Goal: Transaction & Acquisition: Purchase product/service

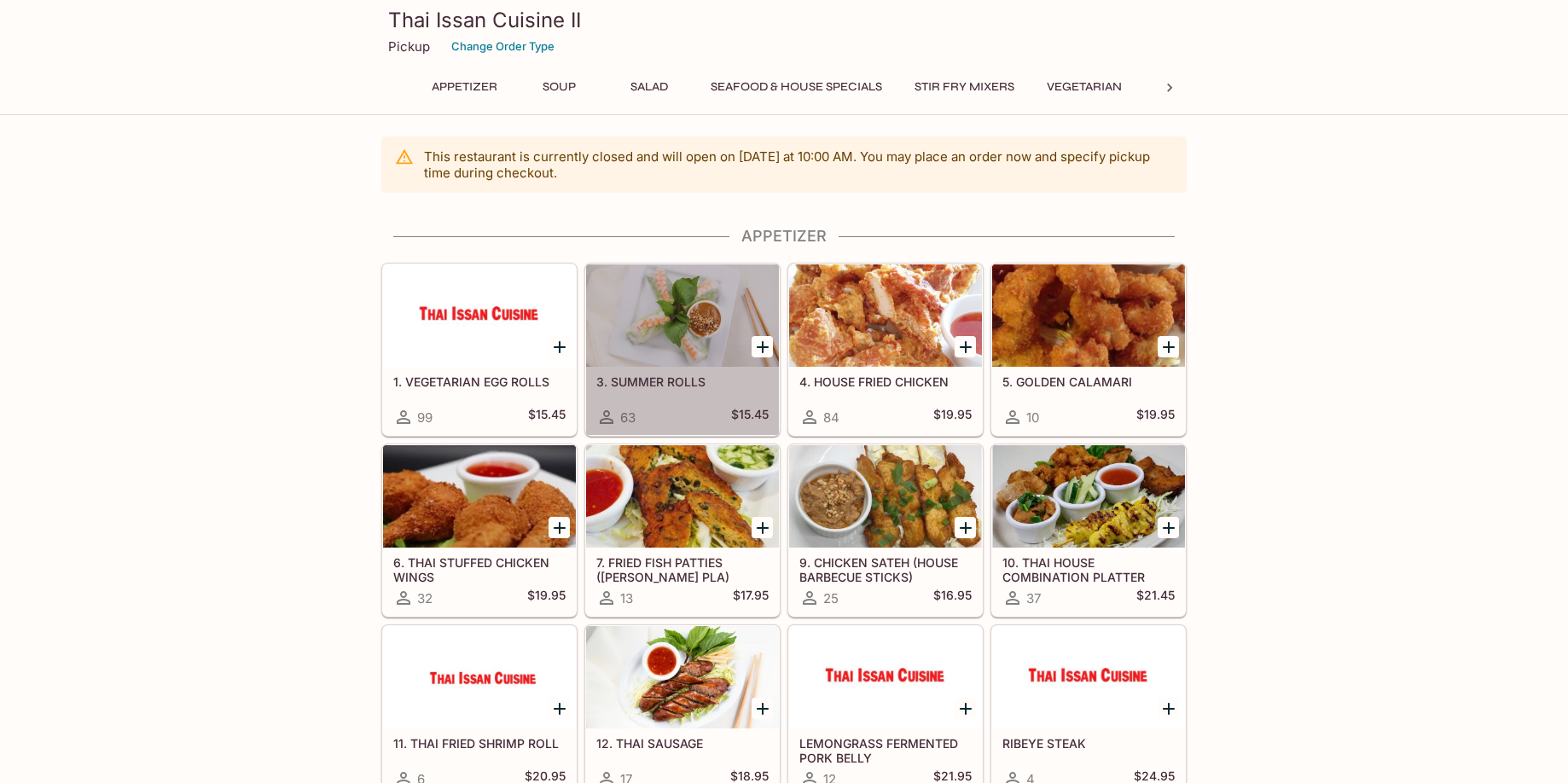
click at [641, 345] on div at bounding box center [682, 315] width 193 height 103
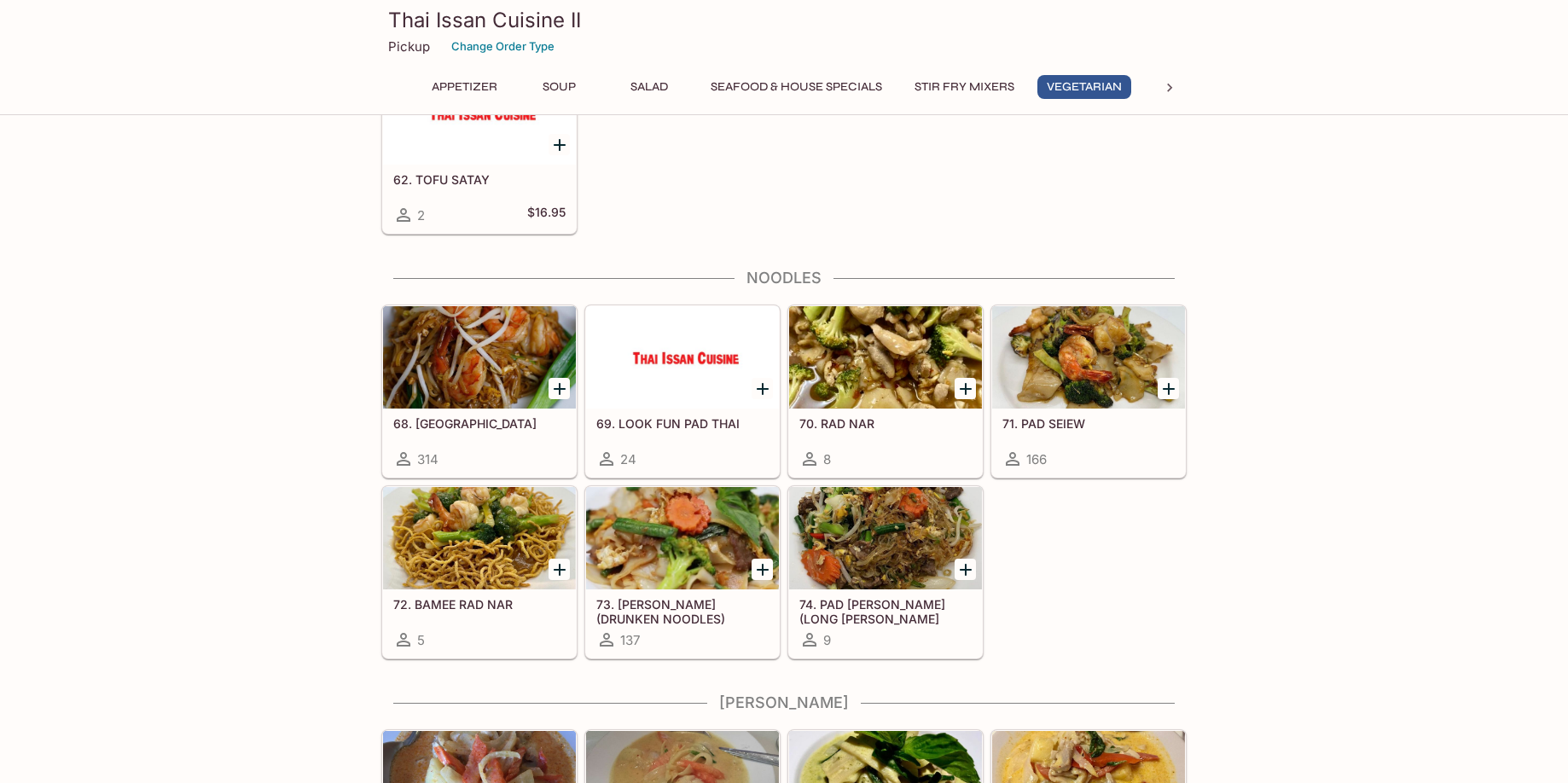
scroll to position [2814, 0]
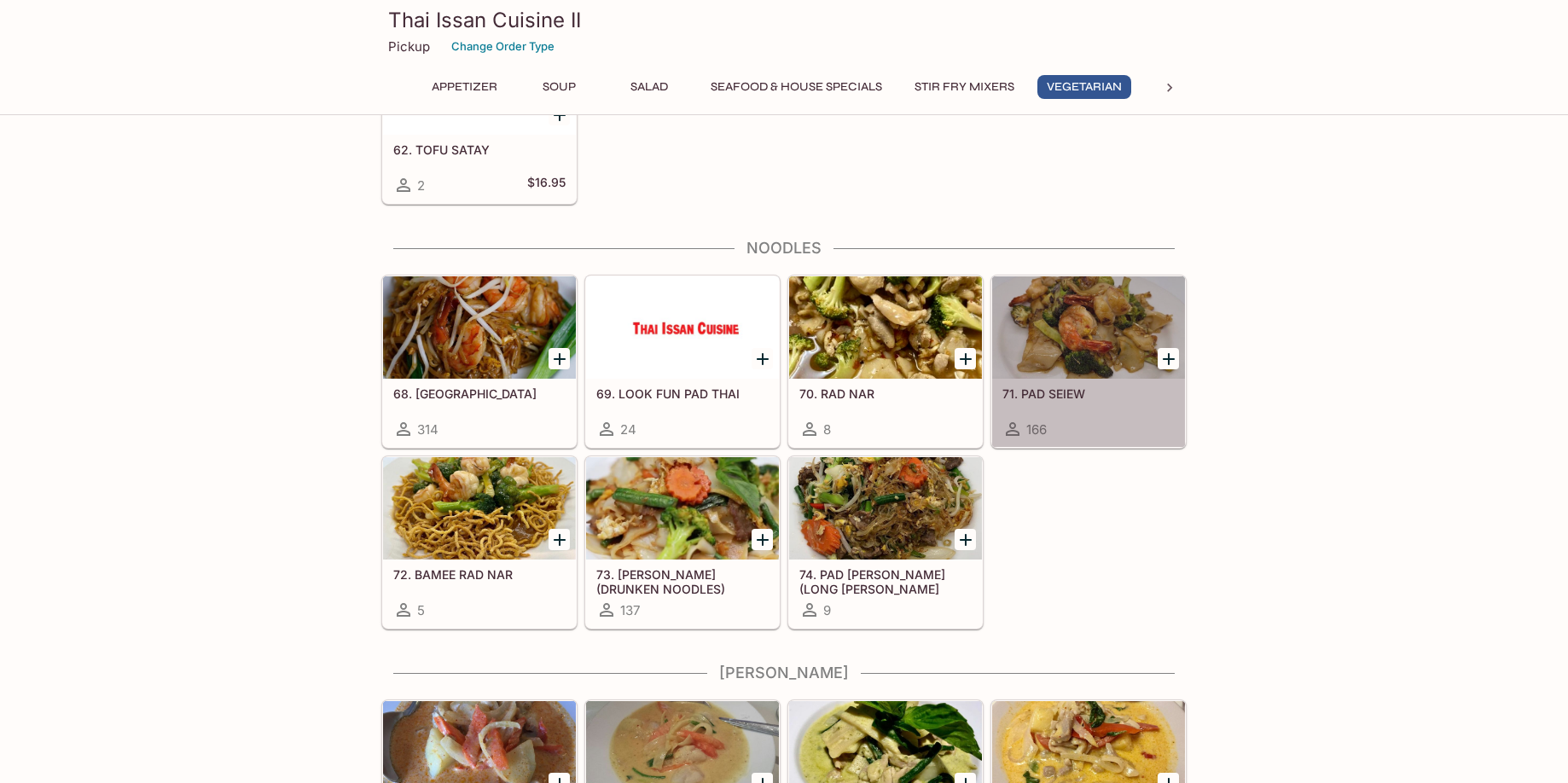
click at [1084, 358] on div at bounding box center [1089, 327] width 193 height 103
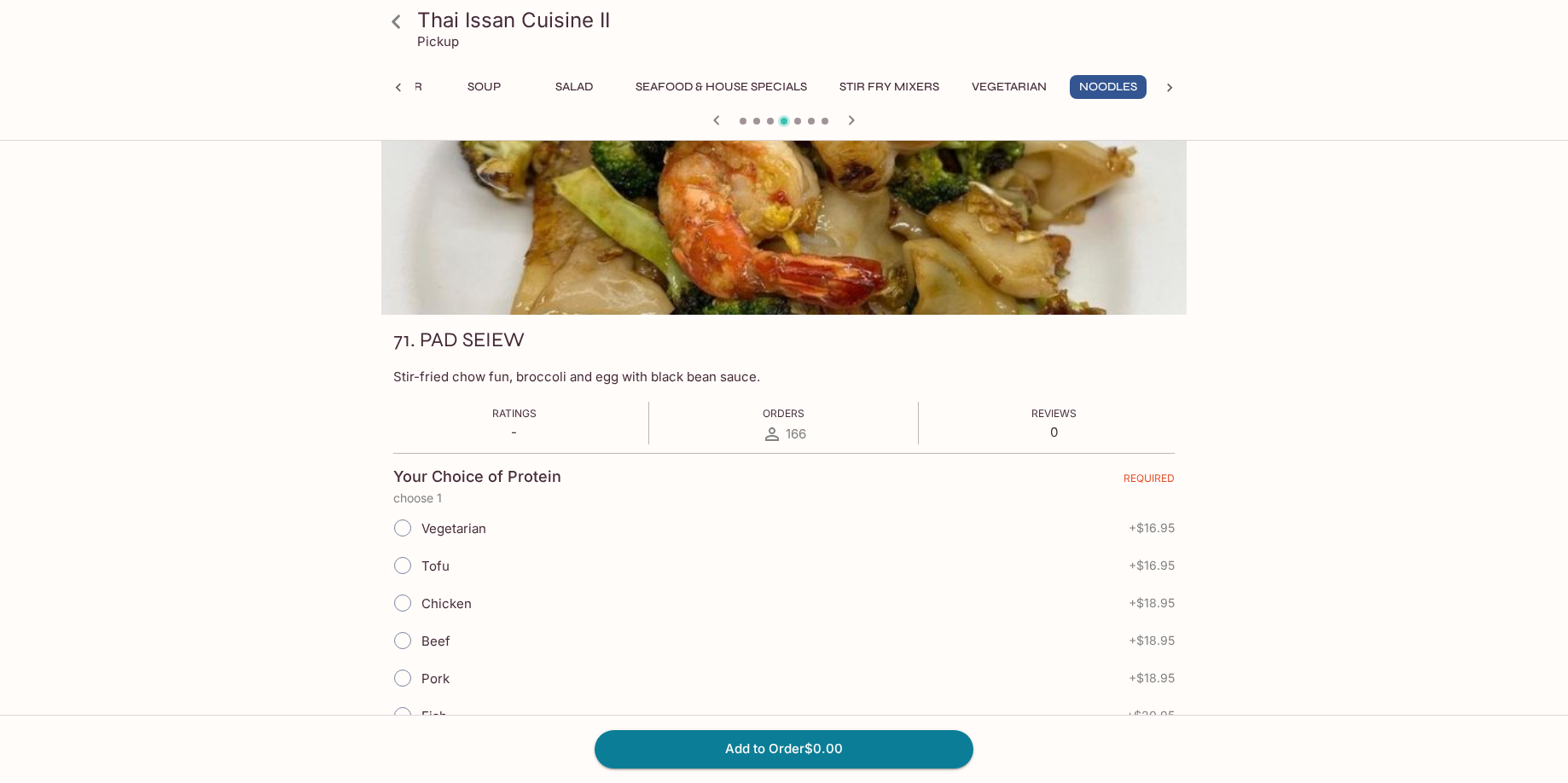
scroll to position [85, 0]
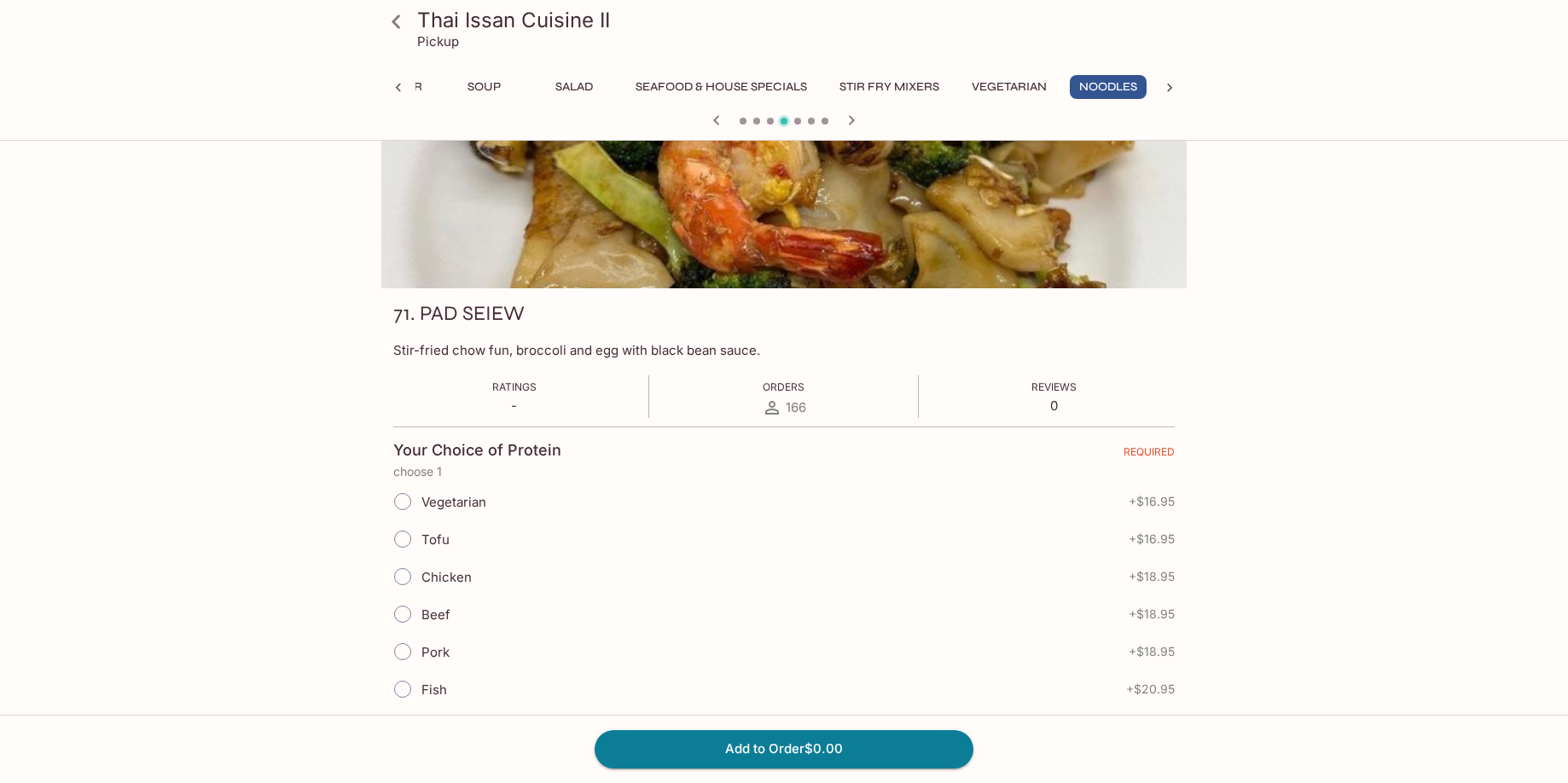
click at [403, 540] on input "Tofu" at bounding box center [402, 539] width 36 height 36
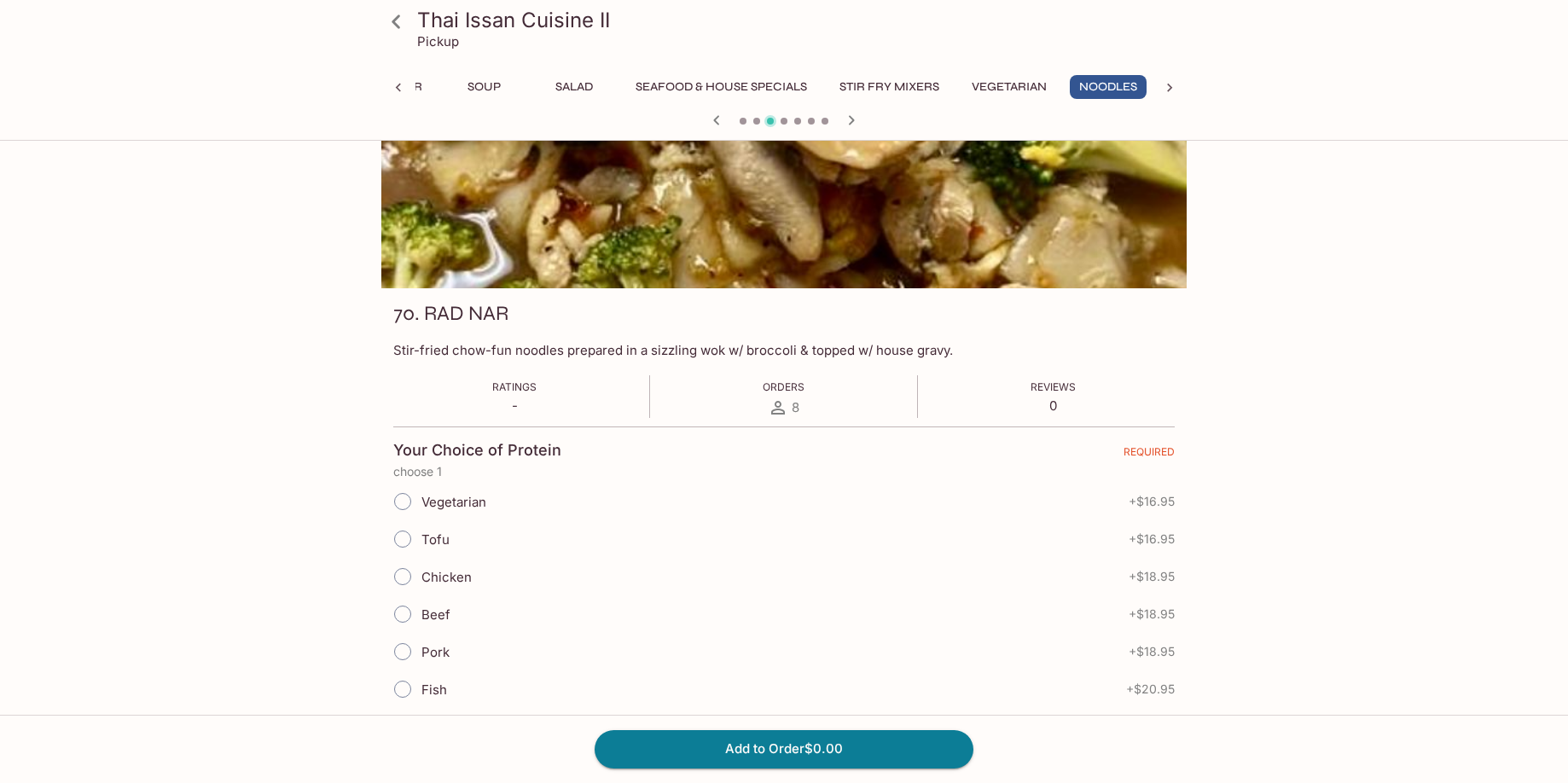
click at [406, 541] on input "Tofu" at bounding box center [402, 539] width 36 height 36
radio input "true"
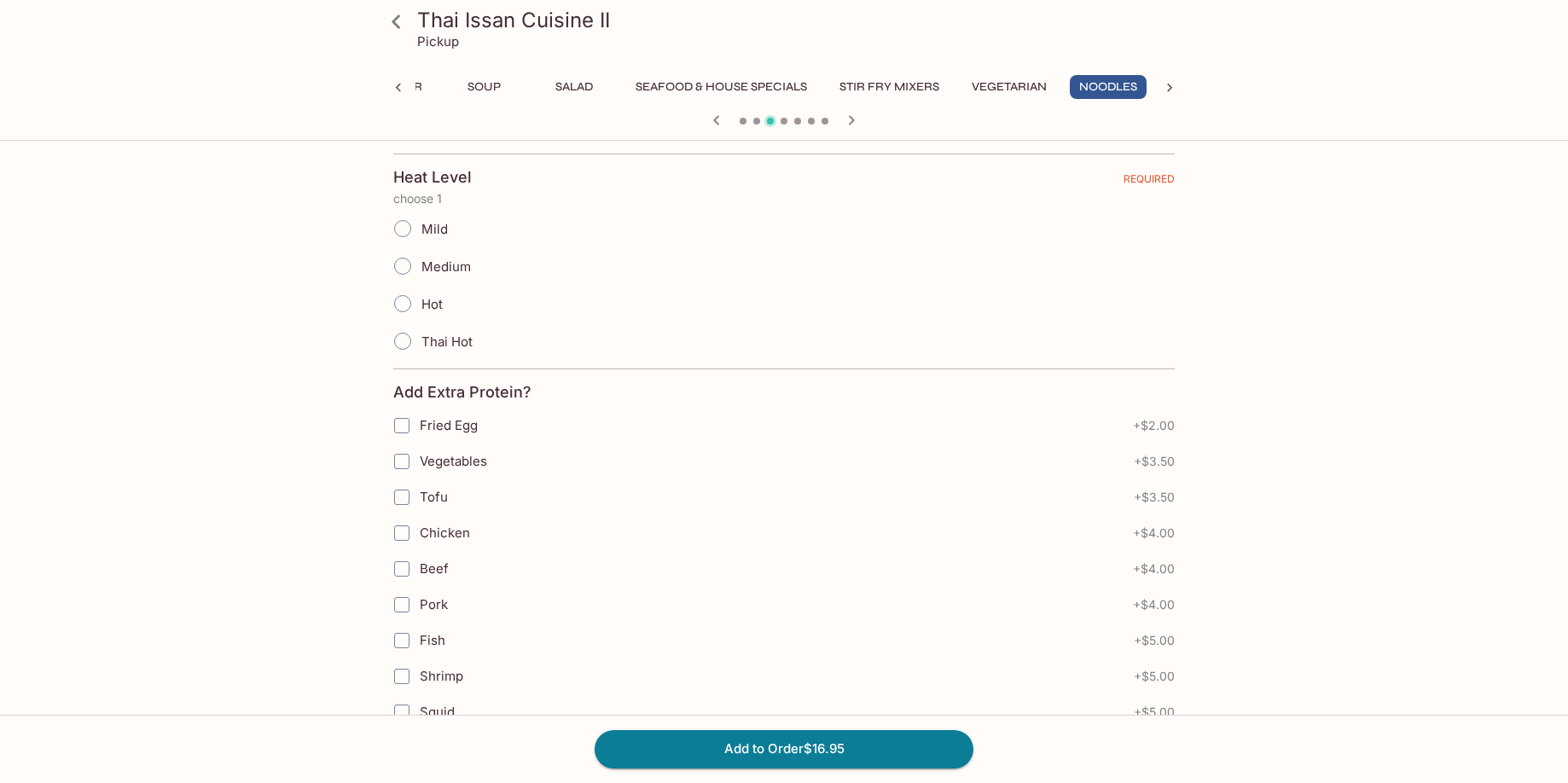
scroll to position [767, 0]
click at [406, 455] on input "Vegetables" at bounding box center [401, 454] width 34 height 34
checkbox input "true"
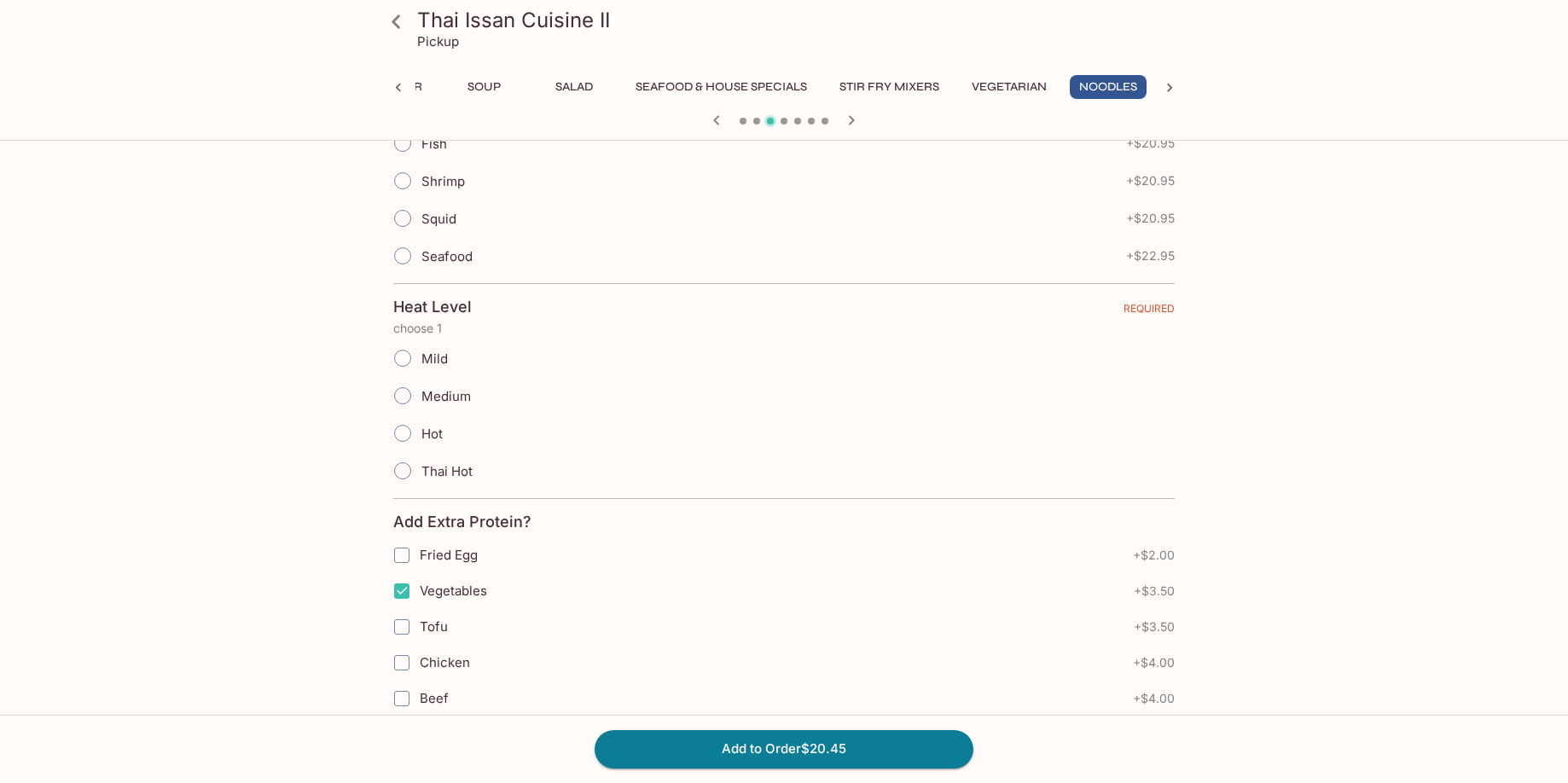
scroll to position [597, 0]
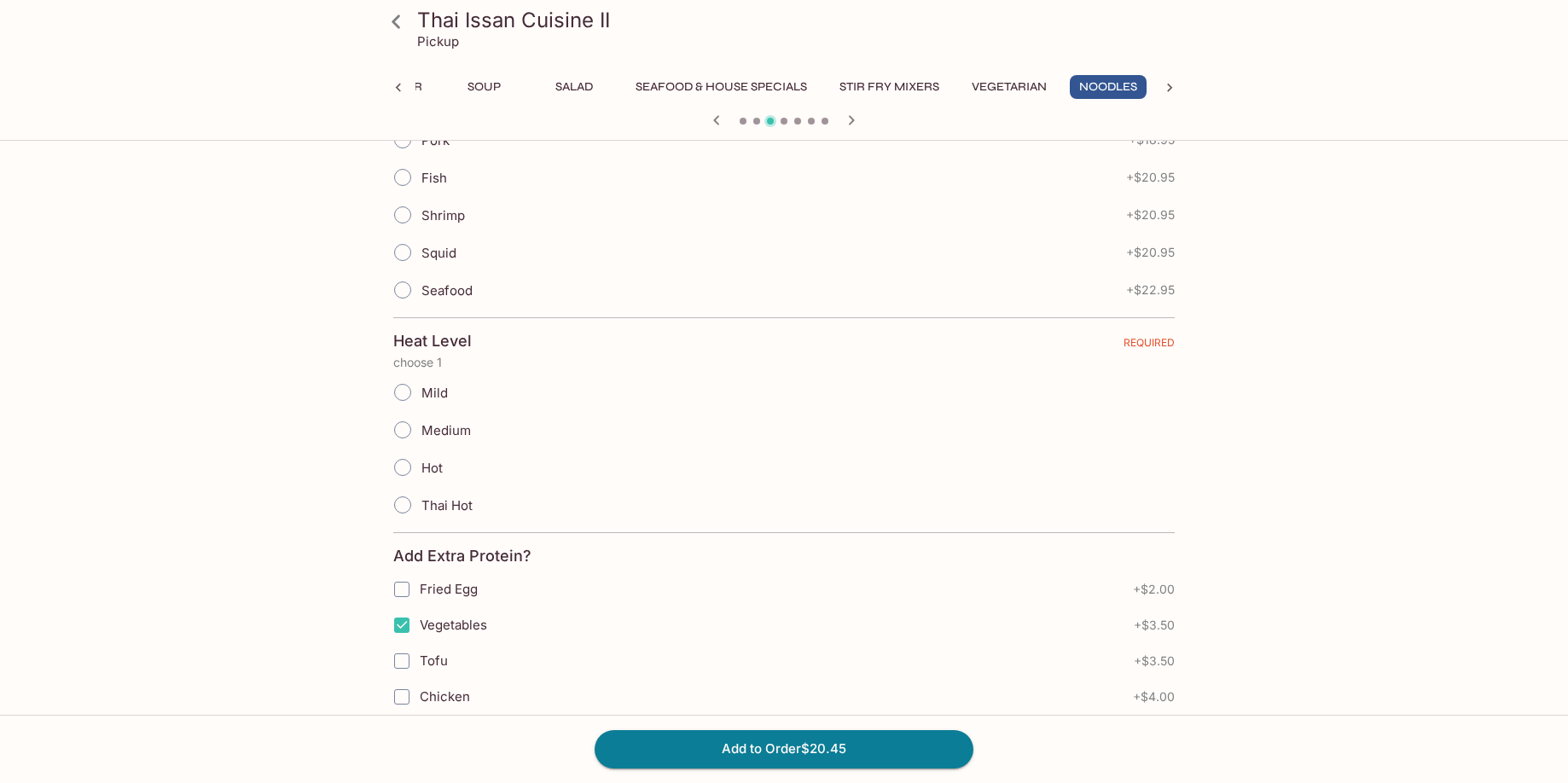
click at [400, 391] on input "Mild" at bounding box center [402, 392] width 36 height 36
click at [406, 394] on input "Mild" at bounding box center [402, 392] width 36 height 36
click at [405, 393] on input "Mild" at bounding box center [402, 392] width 36 height 36
radio input "true"
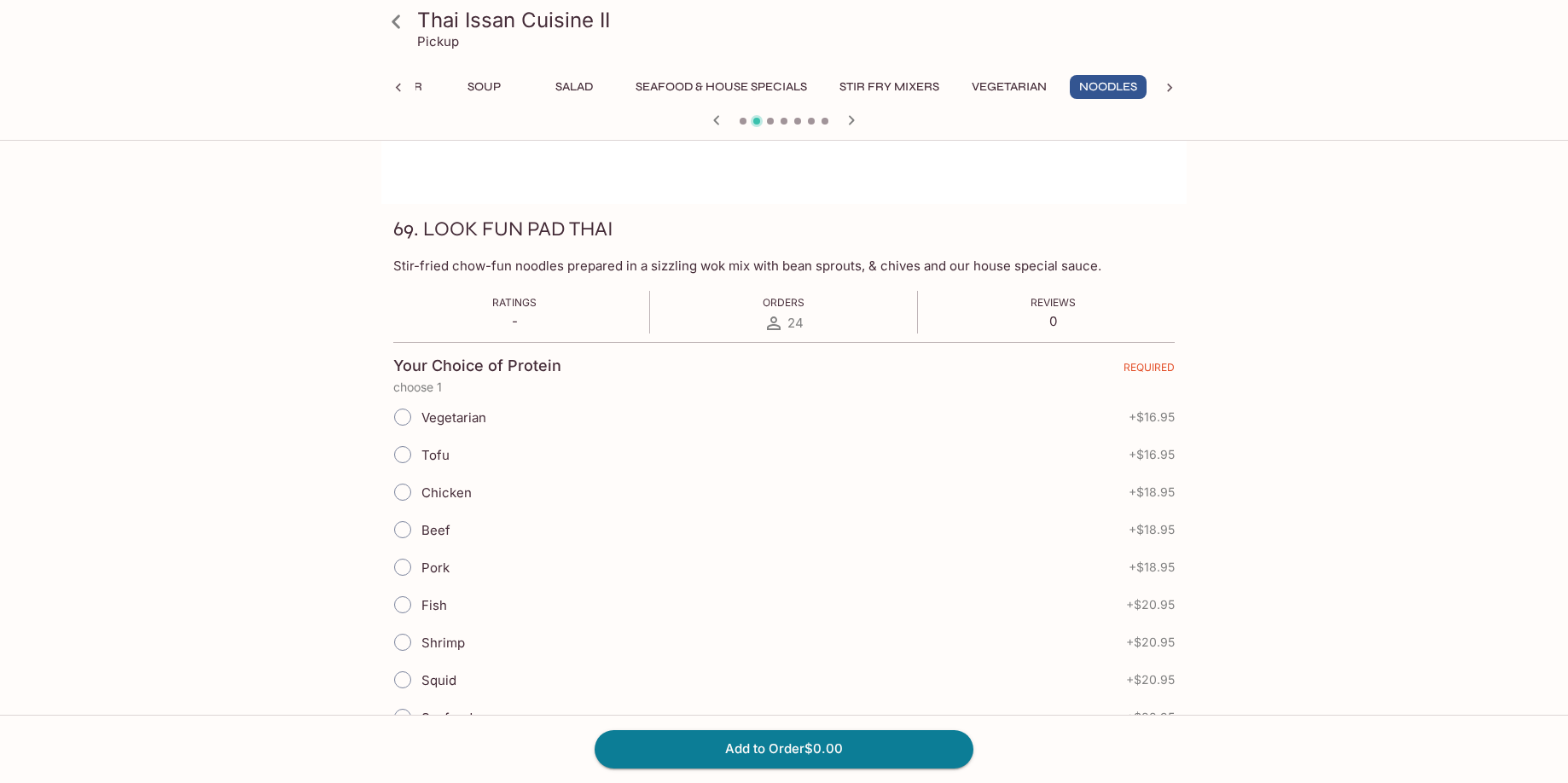
scroll to position [170, 0]
click at [402, 456] on input "Tofu" at bounding box center [402, 453] width 36 height 36
radio input "true"
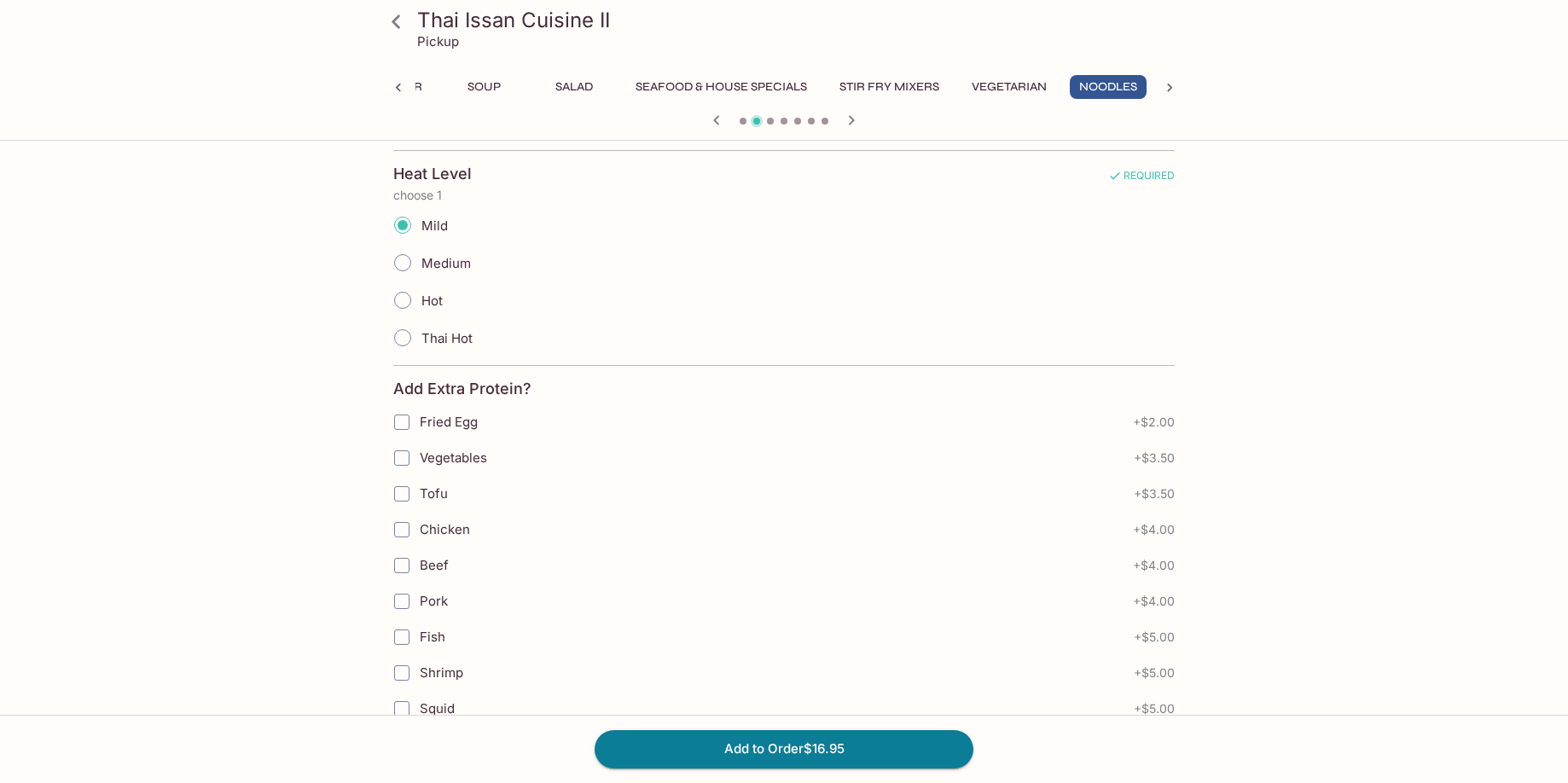
scroll to position [767, 0]
click at [403, 456] on input "Vegetables" at bounding box center [401, 454] width 34 height 34
checkbox input "true"
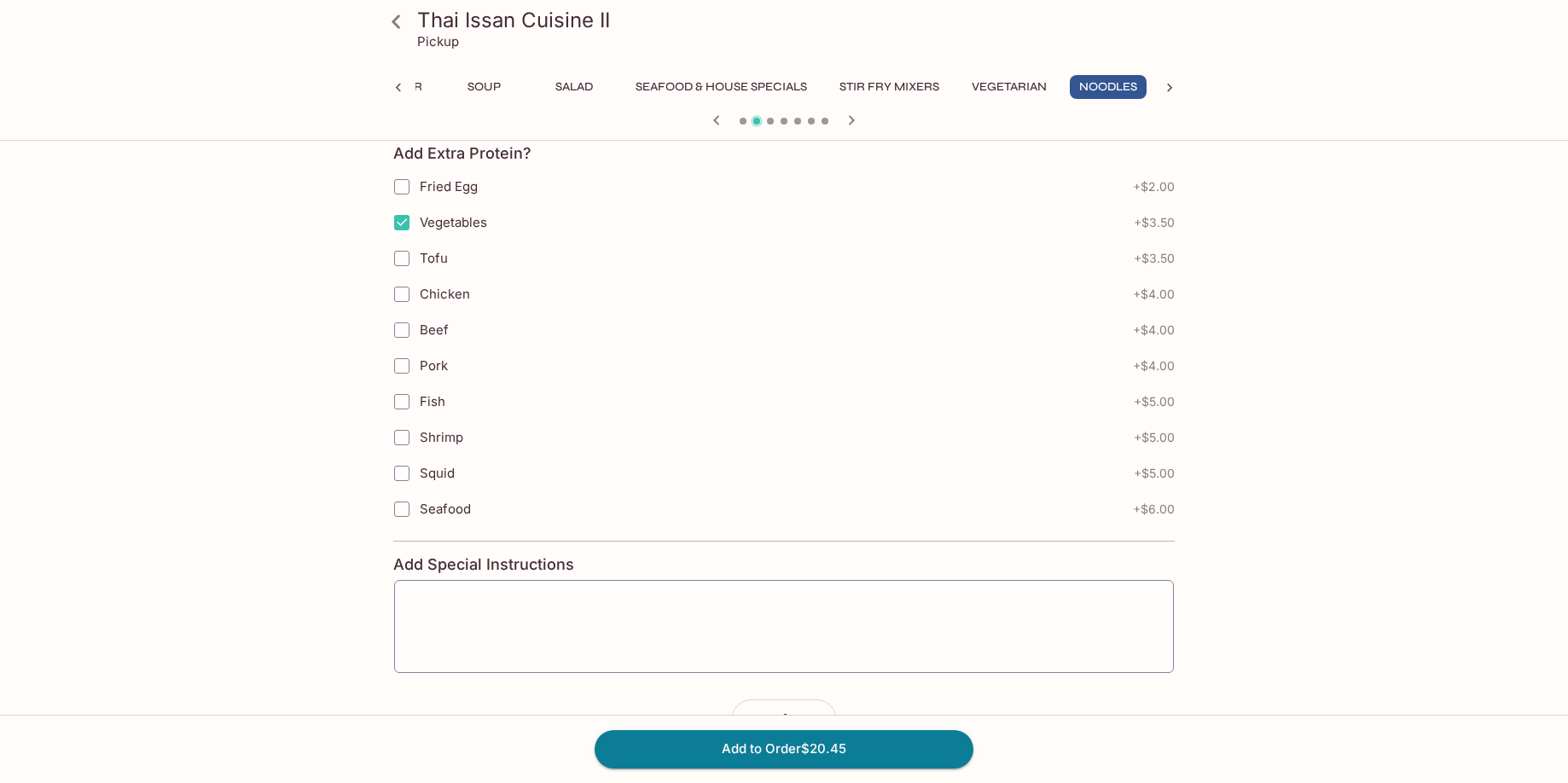
scroll to position [1024, 0]
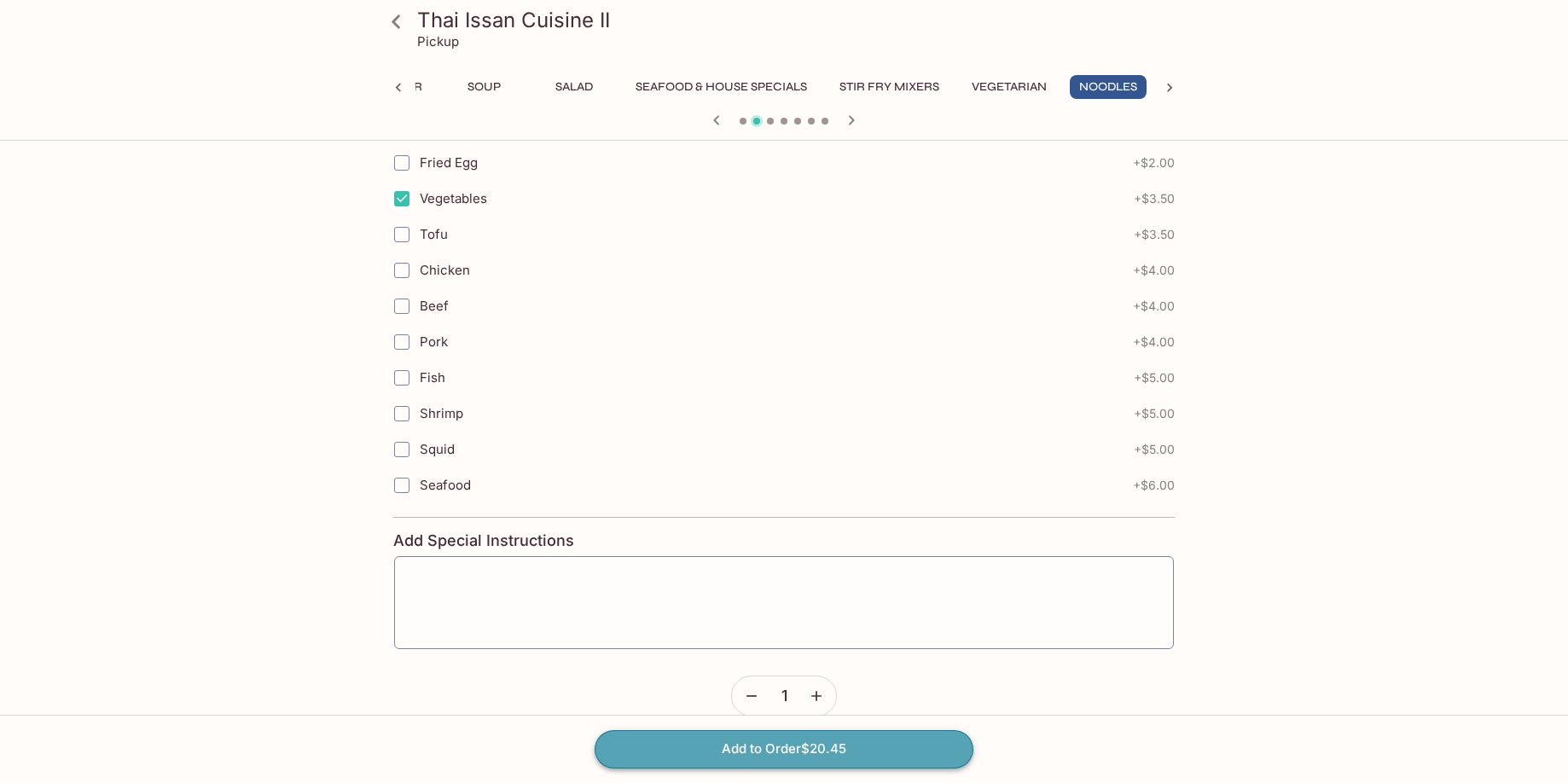
click at [772, 751] on button "Add to Order $20.45" at bounding box center [783, 749] width 378 height 38
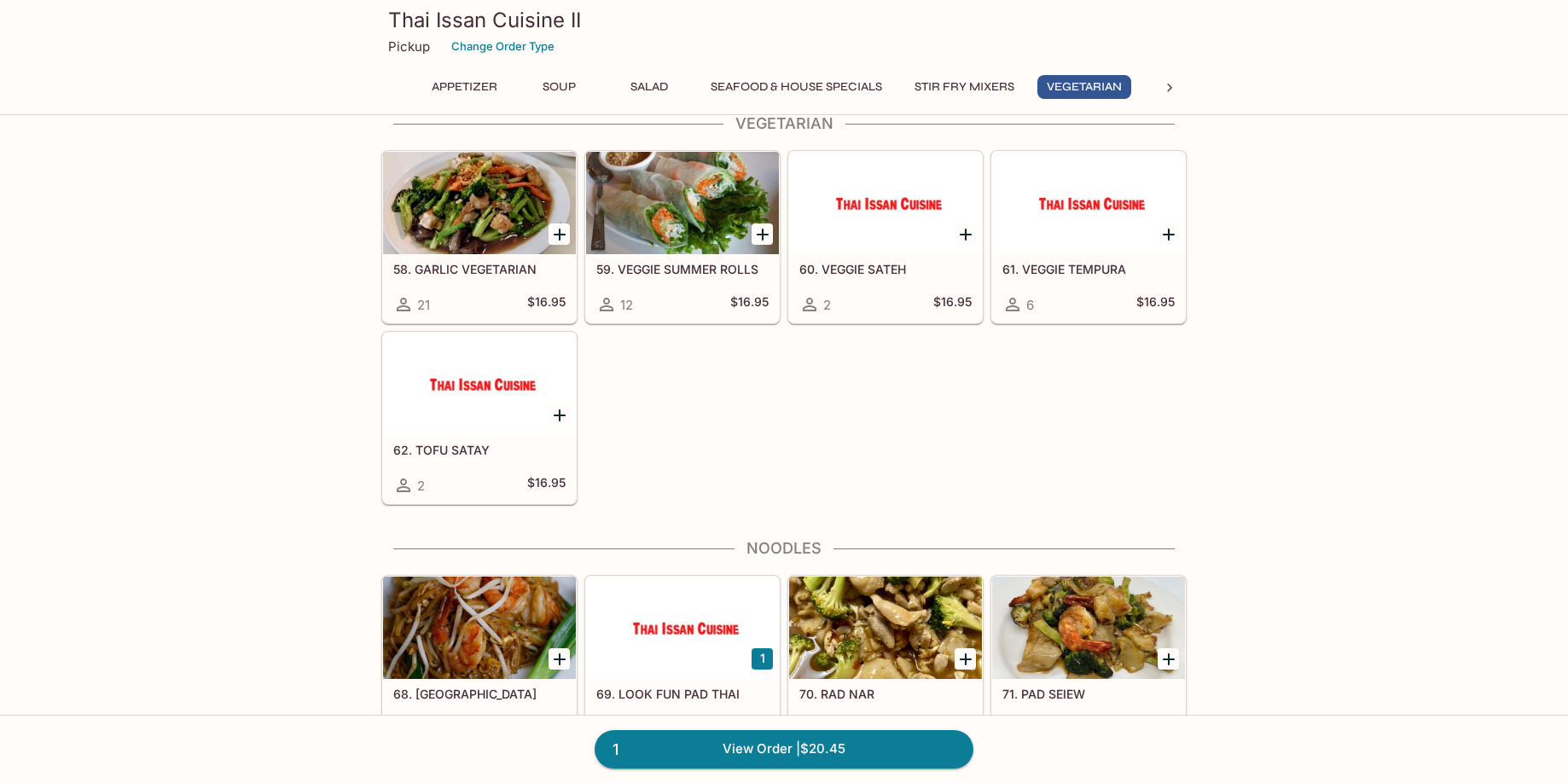
scroll to position [2644, 0]
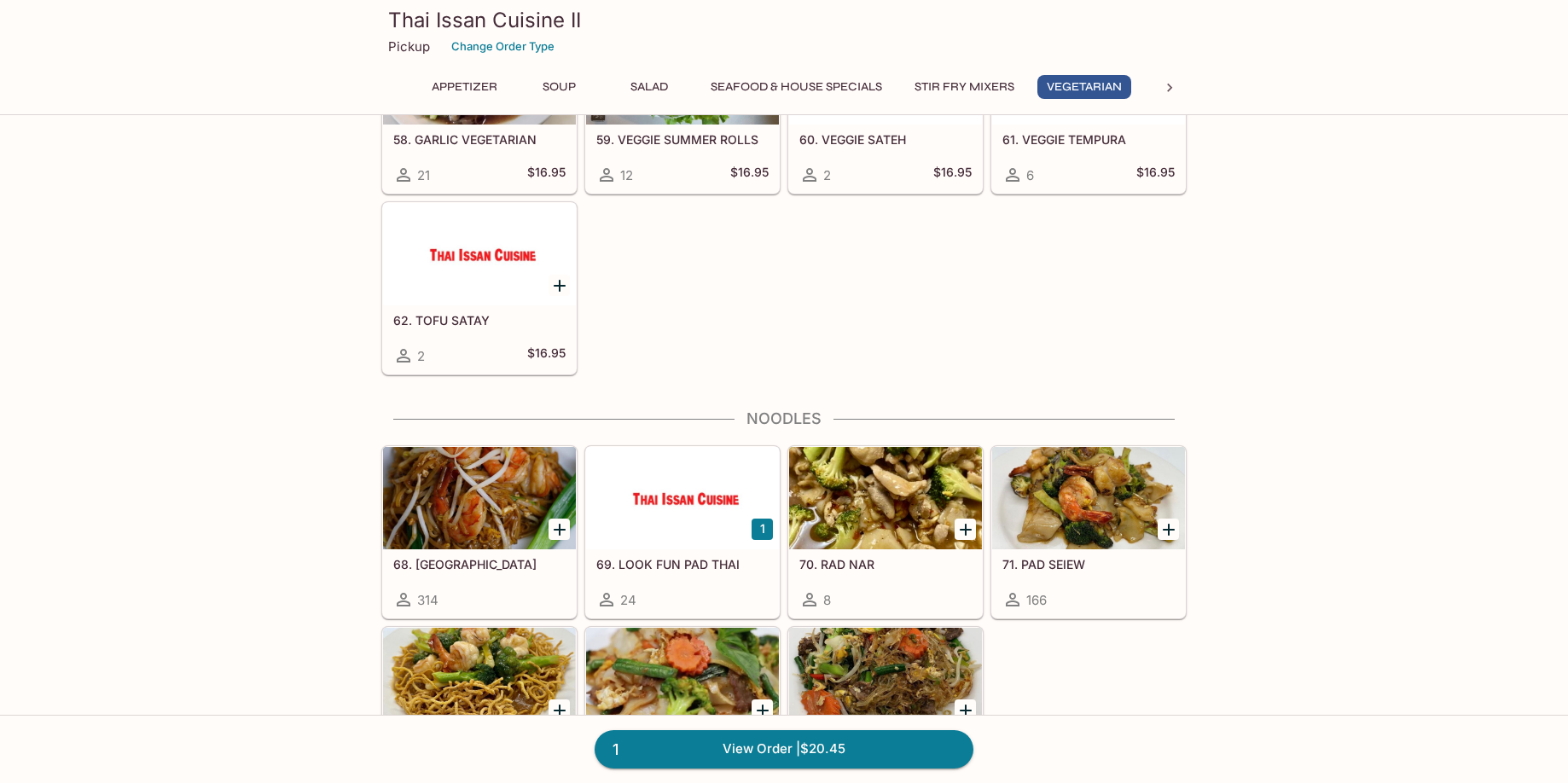
click at [391, 530] on div at bounding box center [479, 498] width 193 height 103
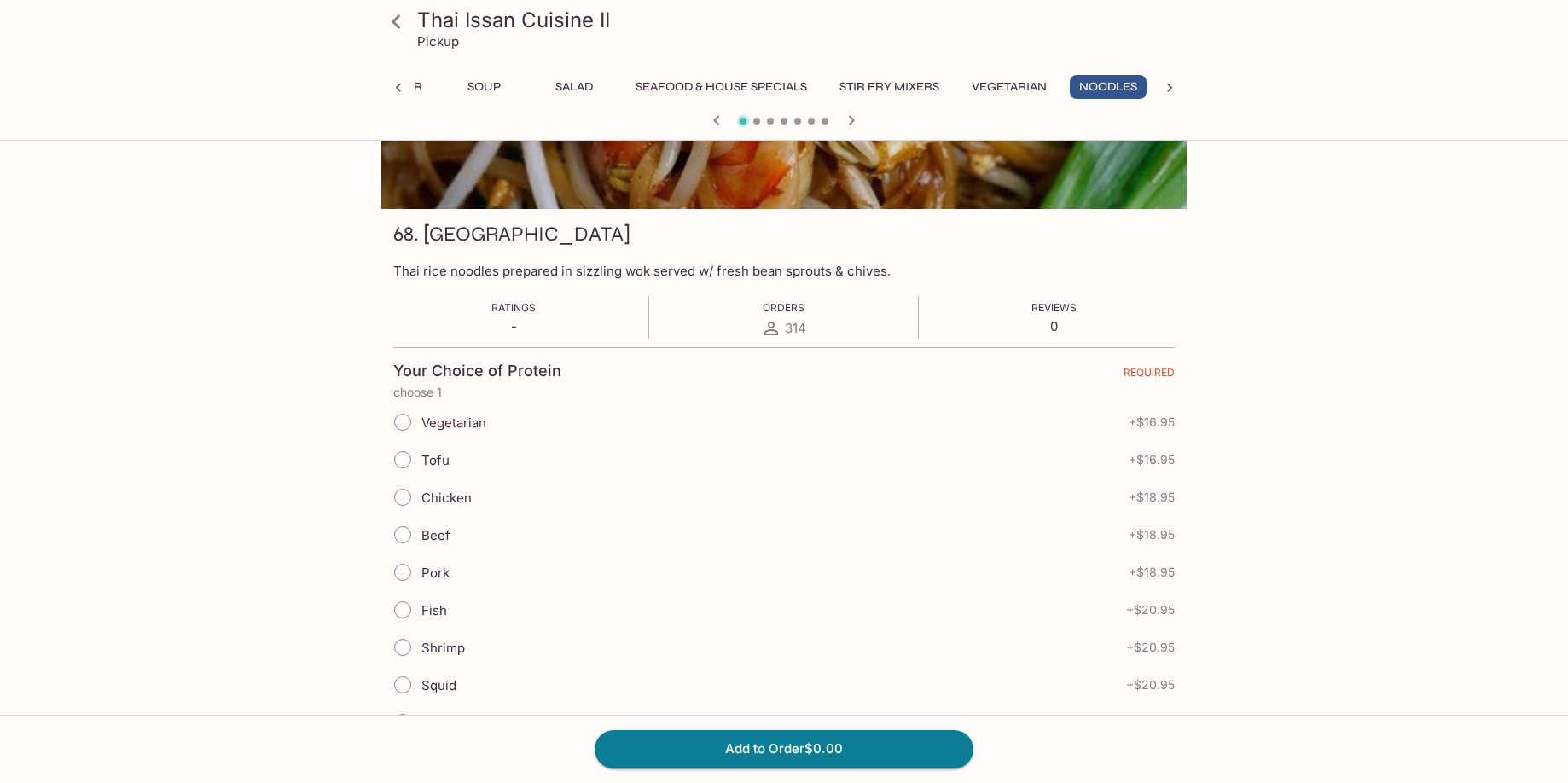
scroll to position [170, 0]
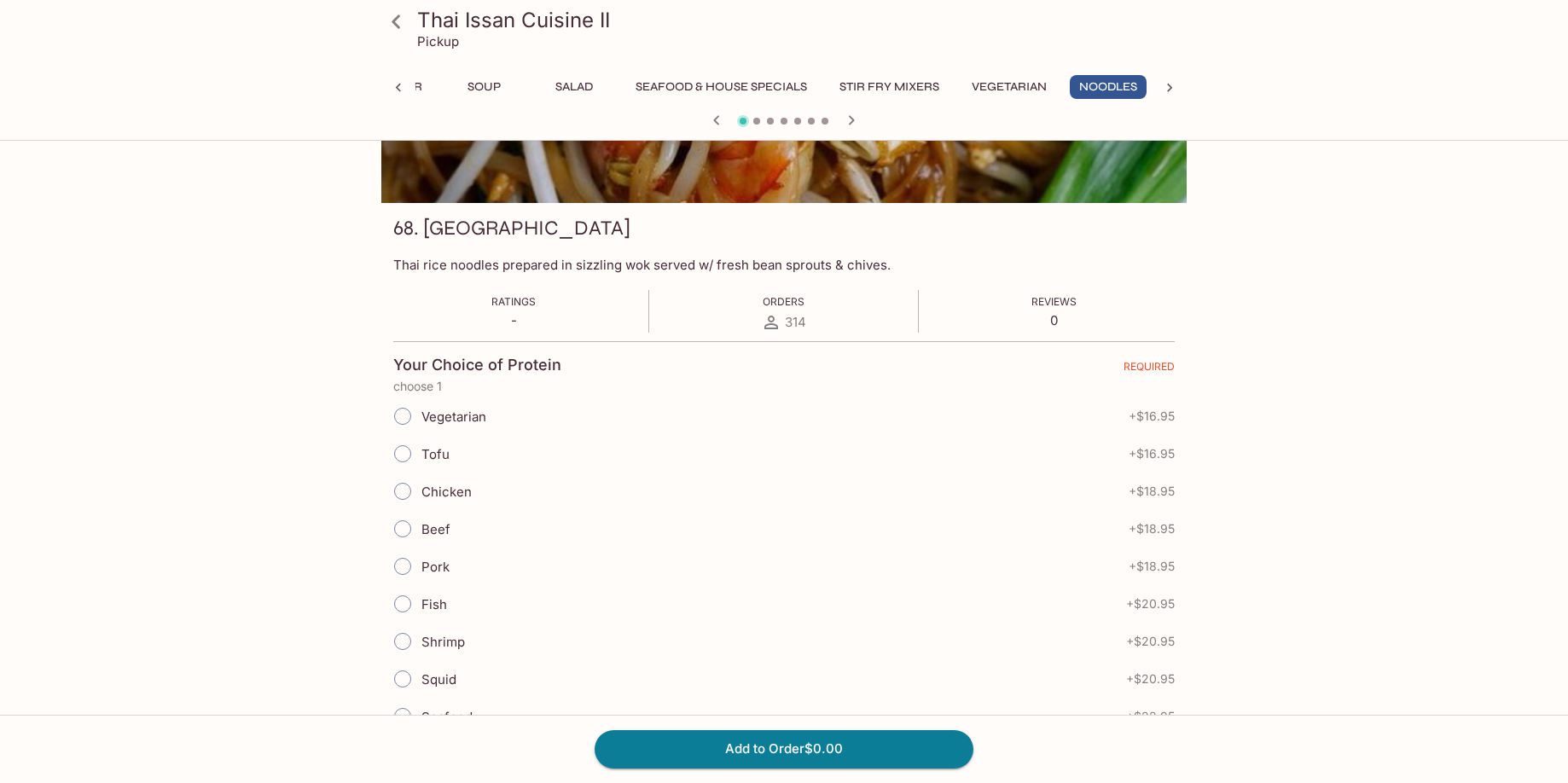
click at [401, 494] on input "Chicken" at bounding box center [402, 491] width 36 height 36
radio input "true"
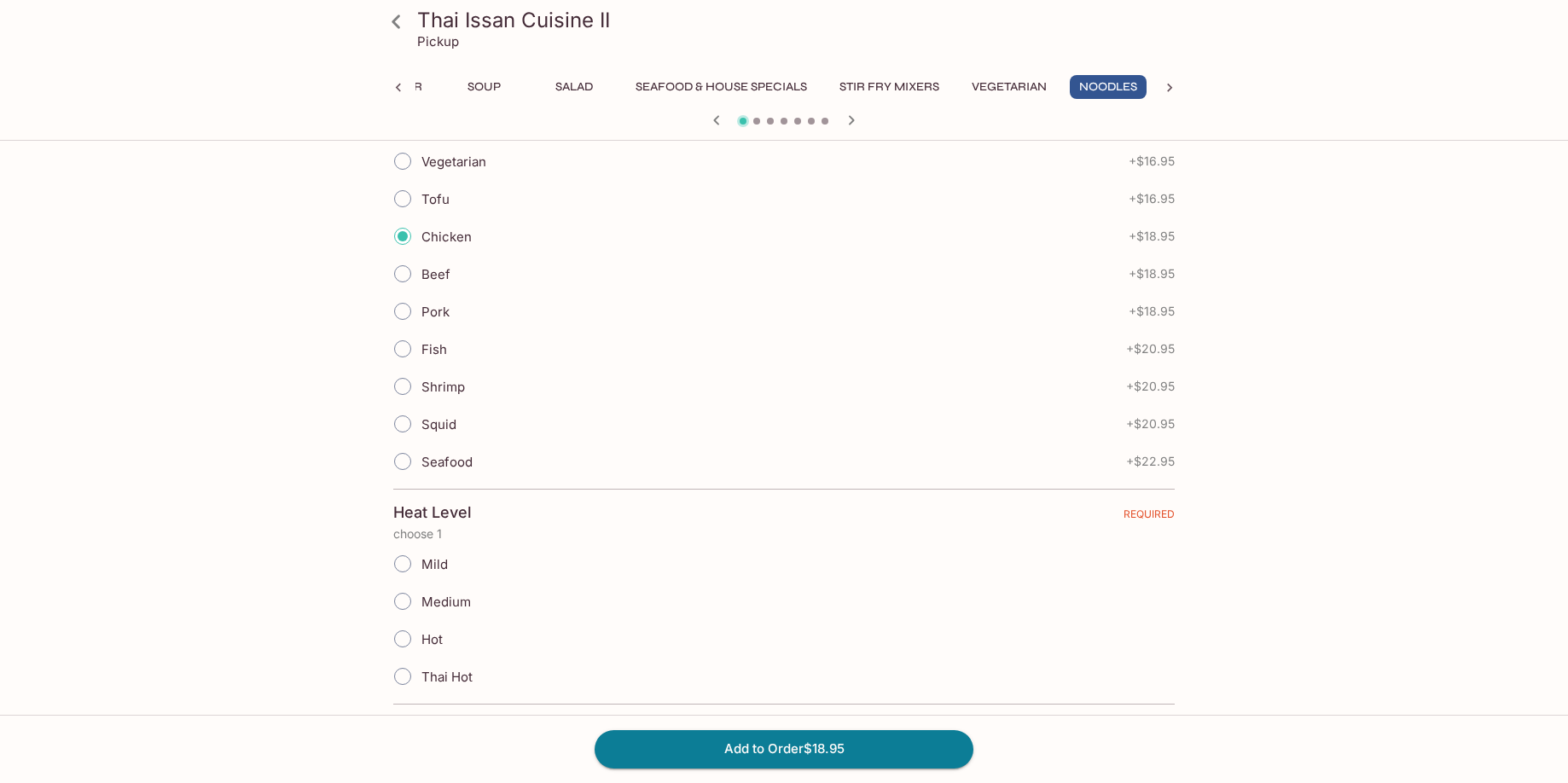
scroll to position [427, 0]
click at [403, 560] on input "Mild" at bounding box center [402, 563] width 36 height 36
radio input "true"
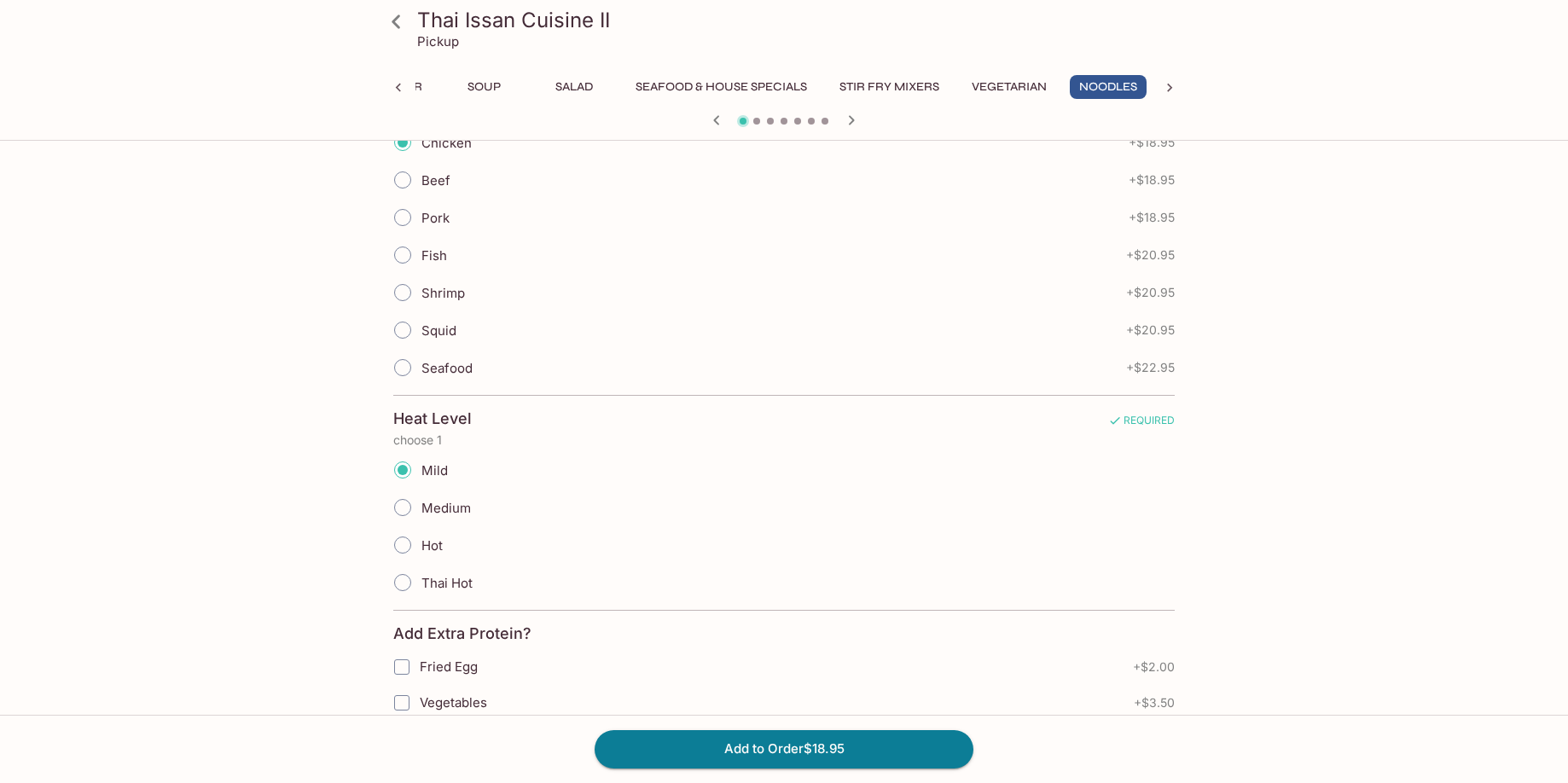
scroll to position [767, 0]
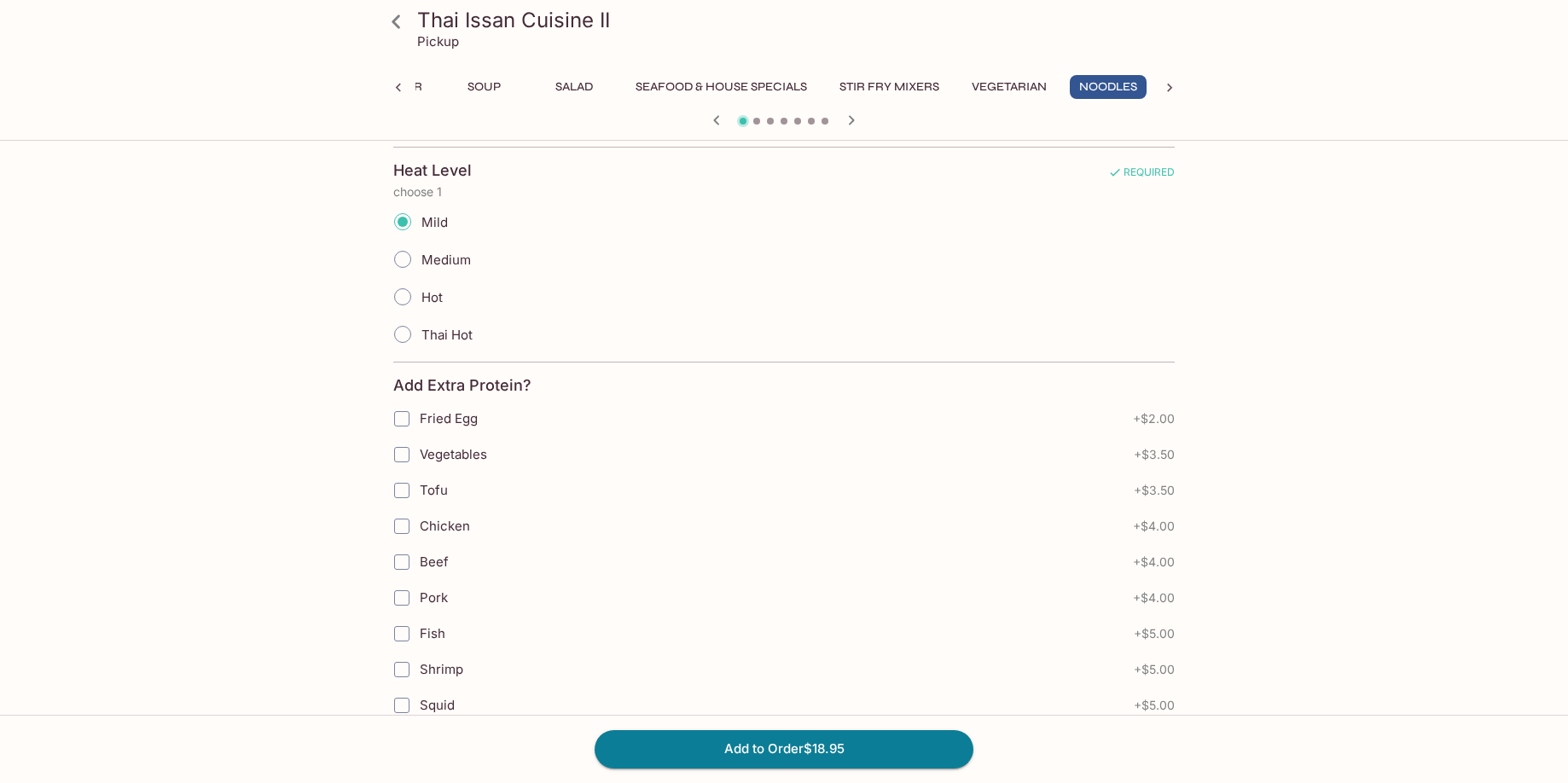
click at [406, 492] on input "Tofu" at bounding box center [401, 490] width 34 height 34
click at [795, 749] on button "Add to Order $22.45" at bounding box center [783, 749] width 378 height 38
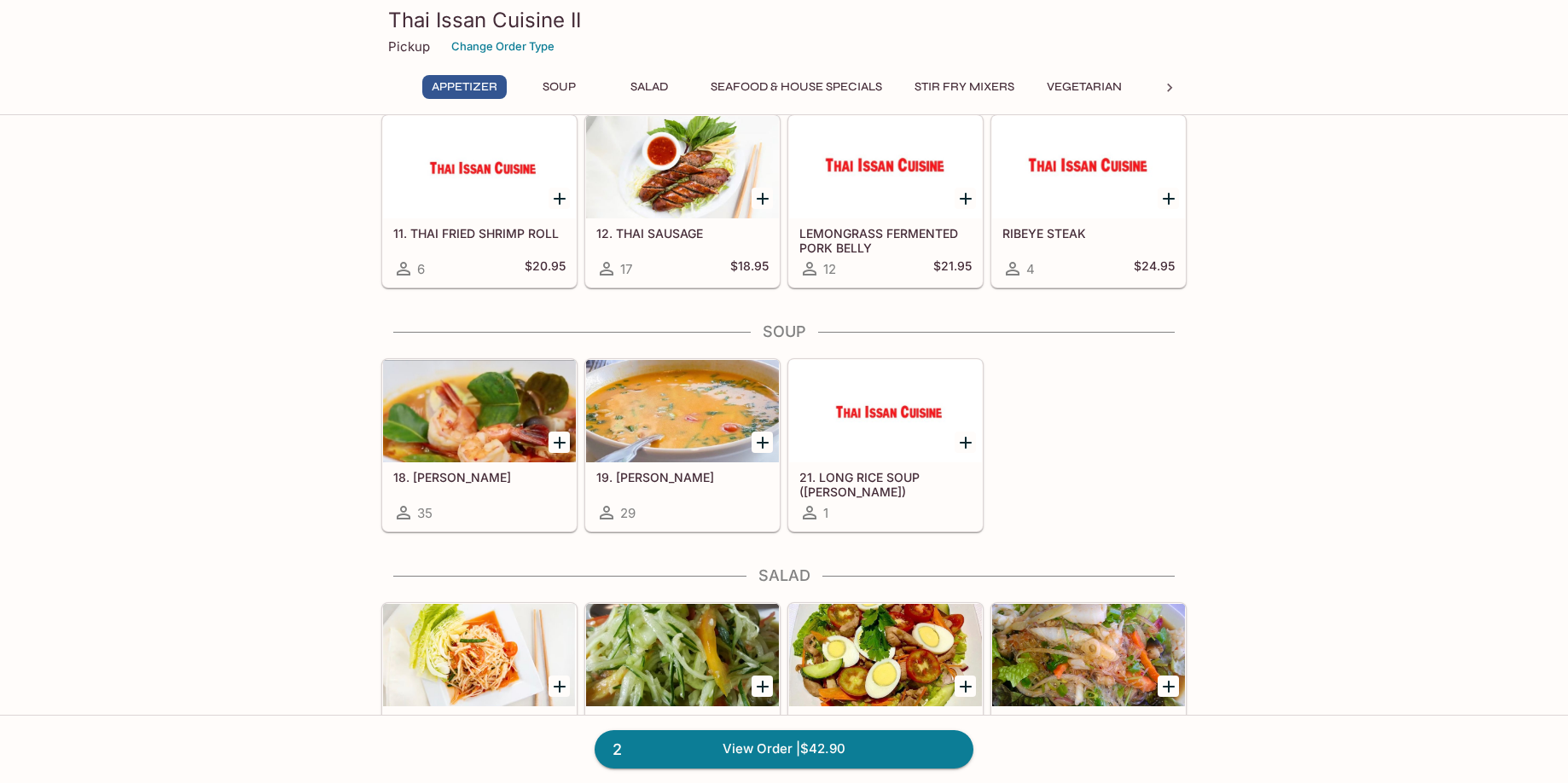
scroll to position [170, 0]
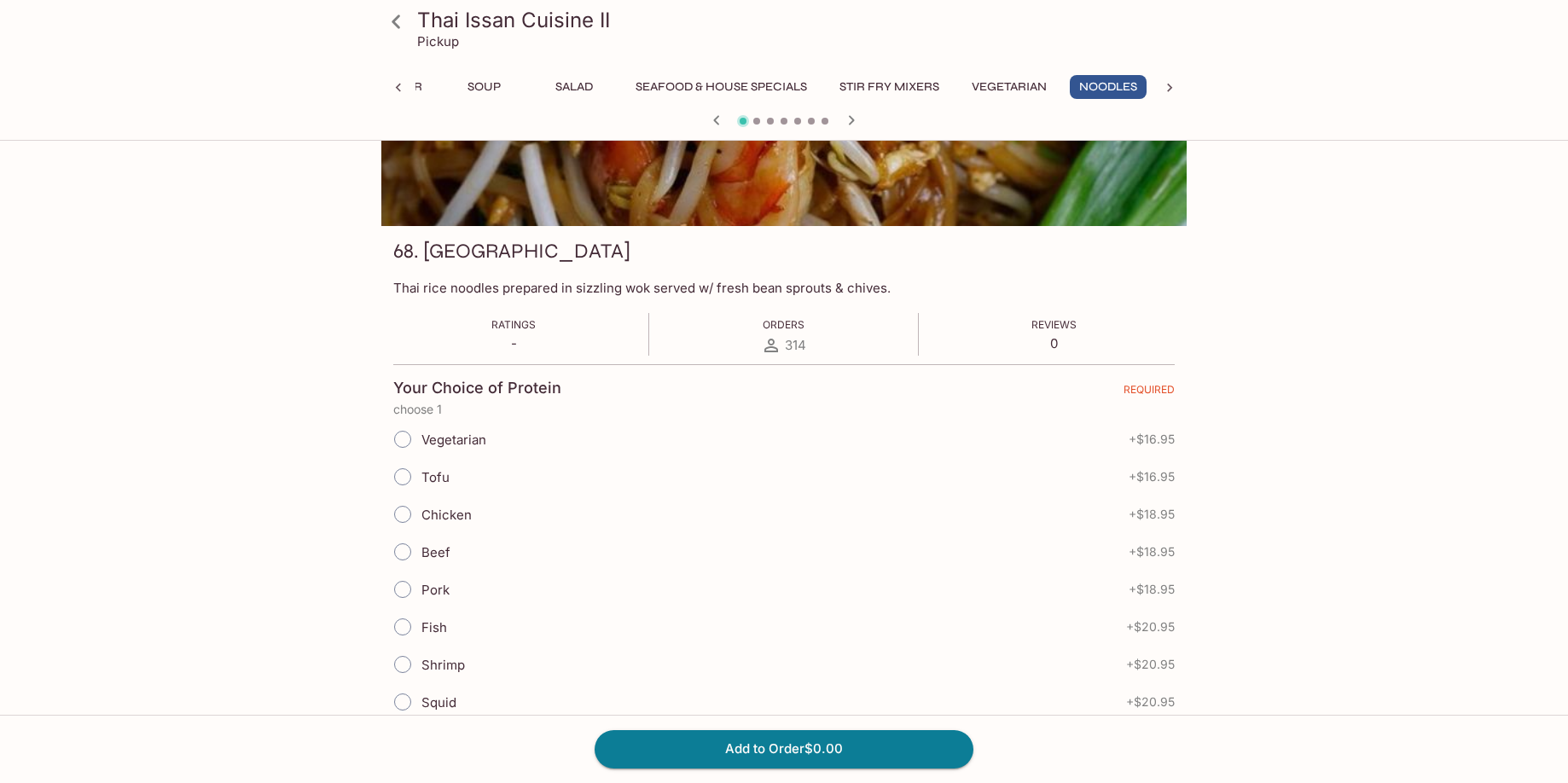
scroll to position [0, 75]
